Goal: Book appointment/travel/reservation

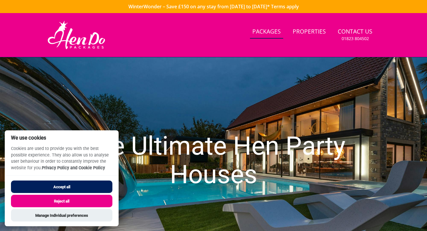
click at [272, 34] on link "Packages" at bounding box center [266, 31] width 33 height 13
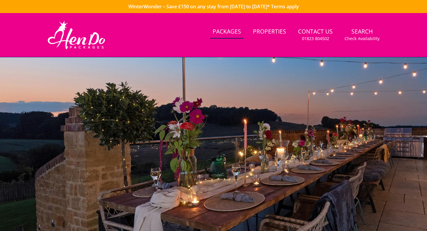
click at [208, 79] on div at bounding box center [213, 161] width 427 height 208
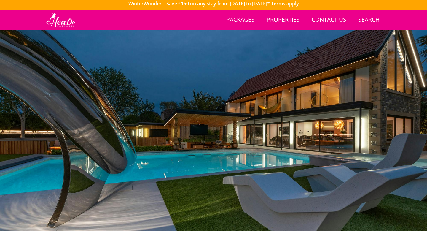
scroll to position [3, 0]
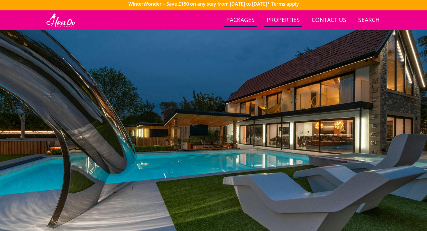
click at [279, 17] on link "Properties" at bounding box center [283, 20] width 38 height 13
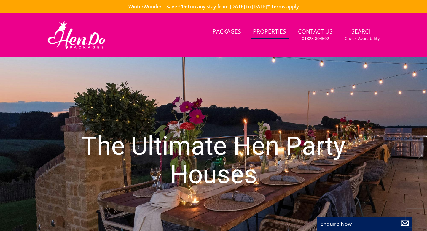
click at [208, 50] on div "Search Menu Packages Properties Contact Us [PHONE_NUMBER] Search Check Availabi…" at bounding box center [214, 35] width 356 height 30
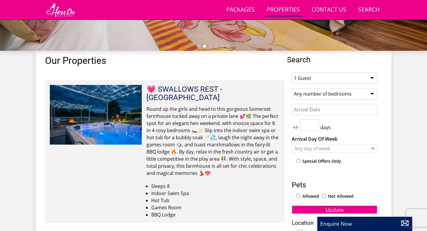
scroll to position [178, 0]
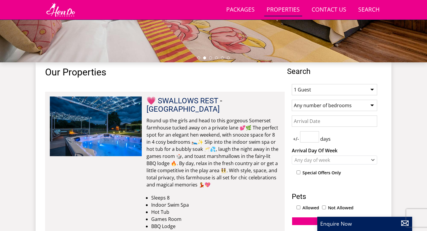
click at [344, 92] on select "1 Guest 2 Guests 3 Guests 4 Guests 5 Guests 6 Guests 7 Guests 8 Guests 9 Guests…" at bounding box center [334, 89] width 85 height 11
select select "12"
click at [318, 107] on select "Any number of bedrooms 3 Bedrooms 4 Bedrooms 5 Bedrooms 6 Bedrooms 7 Bedrooms 8…" at bounding box center [334, 105] width 85 height 11
select select "6"
click at [314, 123] on input "Date" at bounding box center [334, 120] width 85 height 11
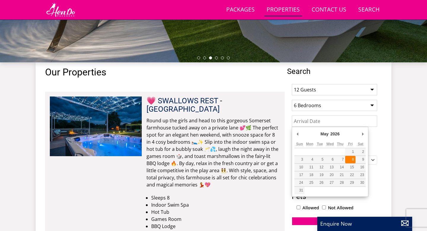
type input "[DATE]"
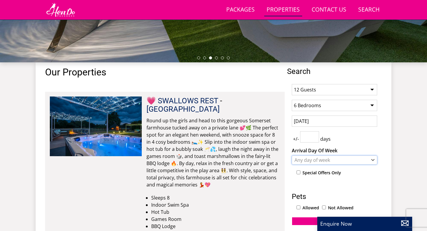
click at [356, 160] on div "Any day of week" at bounding box center [331, 160] width 77 height 7
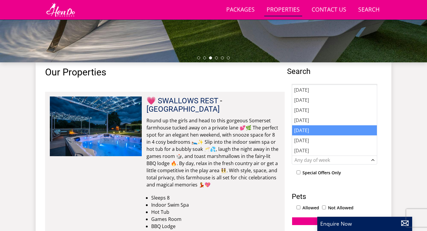
click at [308, 132] on div "[DATE]" at bounding box center [334, 130] width 85 height 10
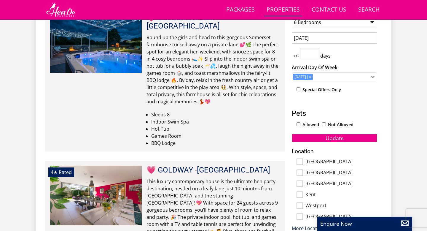
scroll to position [261, 0]
click at [333, 138] on span "Update" at bounding box center [335, 137] width 18 height 7
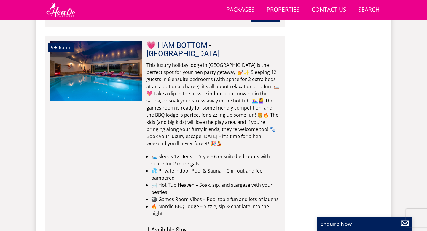
scroll to position [1274, 0]
